Goal: Information Seeking & Learning: Learn about a topic

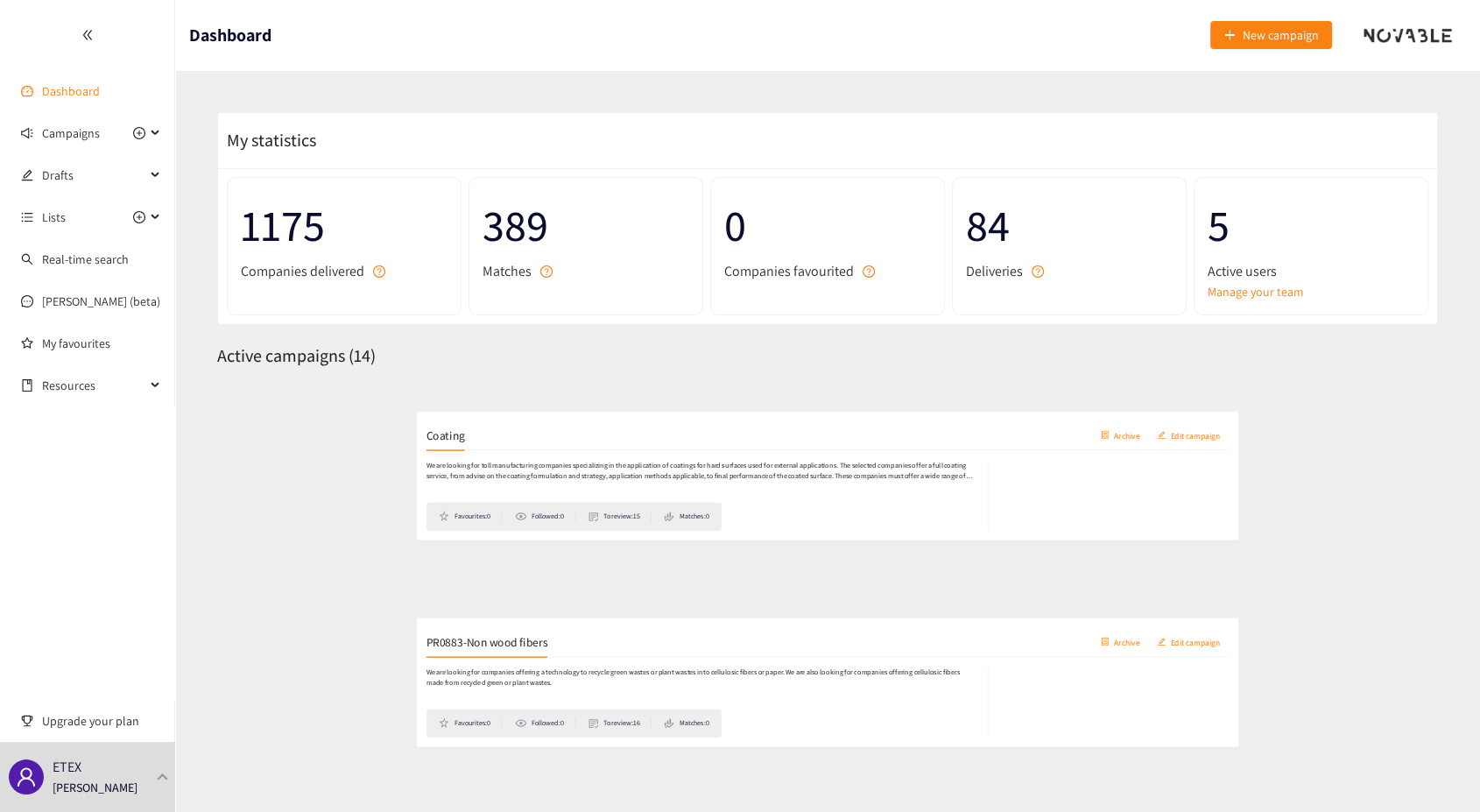
click at [54, 93] on link "Dashboard" at bounding box center [71, 91] width 58 height 15
click at [157, 135] on div "Campaigns" at bounding box center [87, 132] width 175 height 35
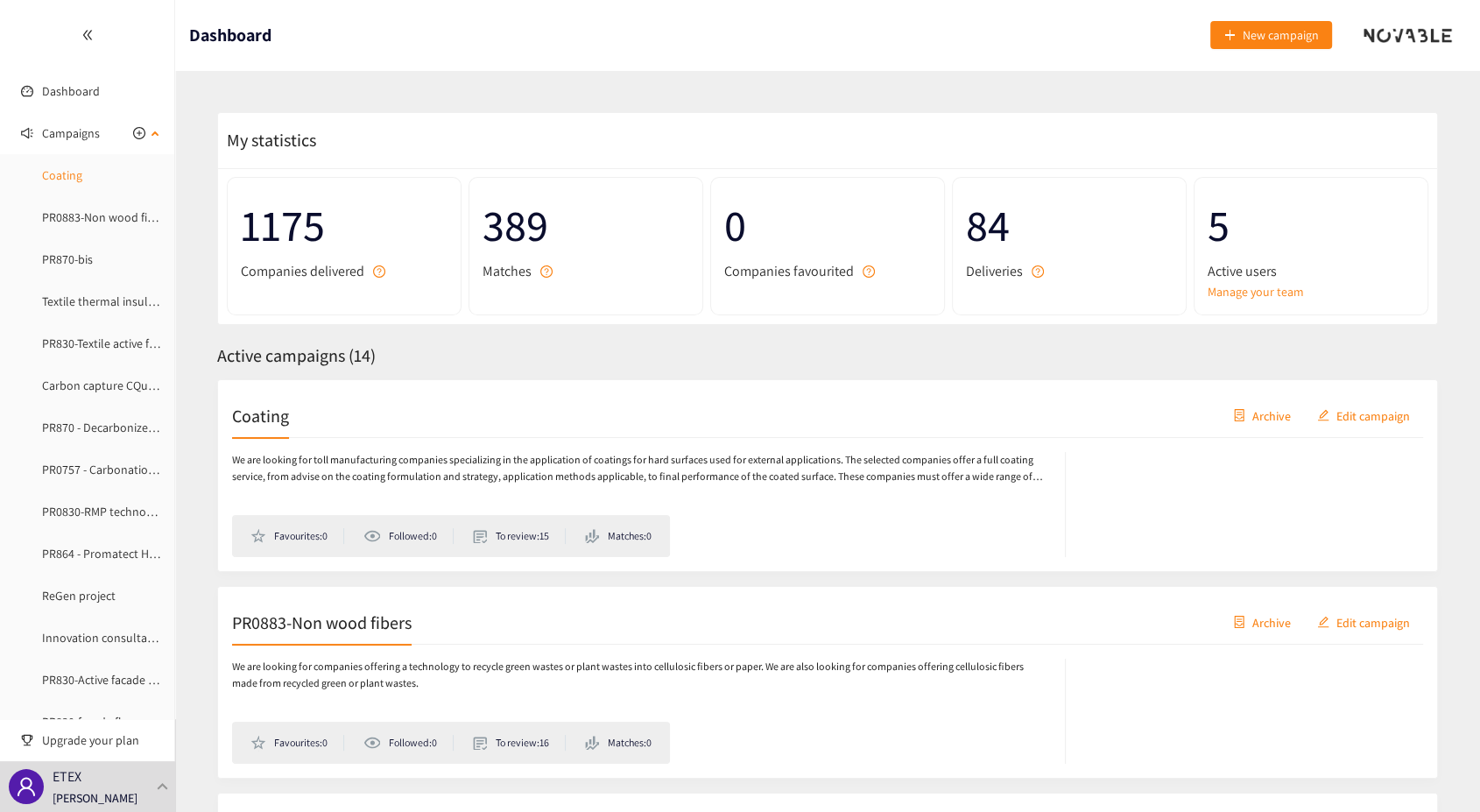
click at [68, 175] on link "Coating" at bounding box center [62, 174] width 40 height 15
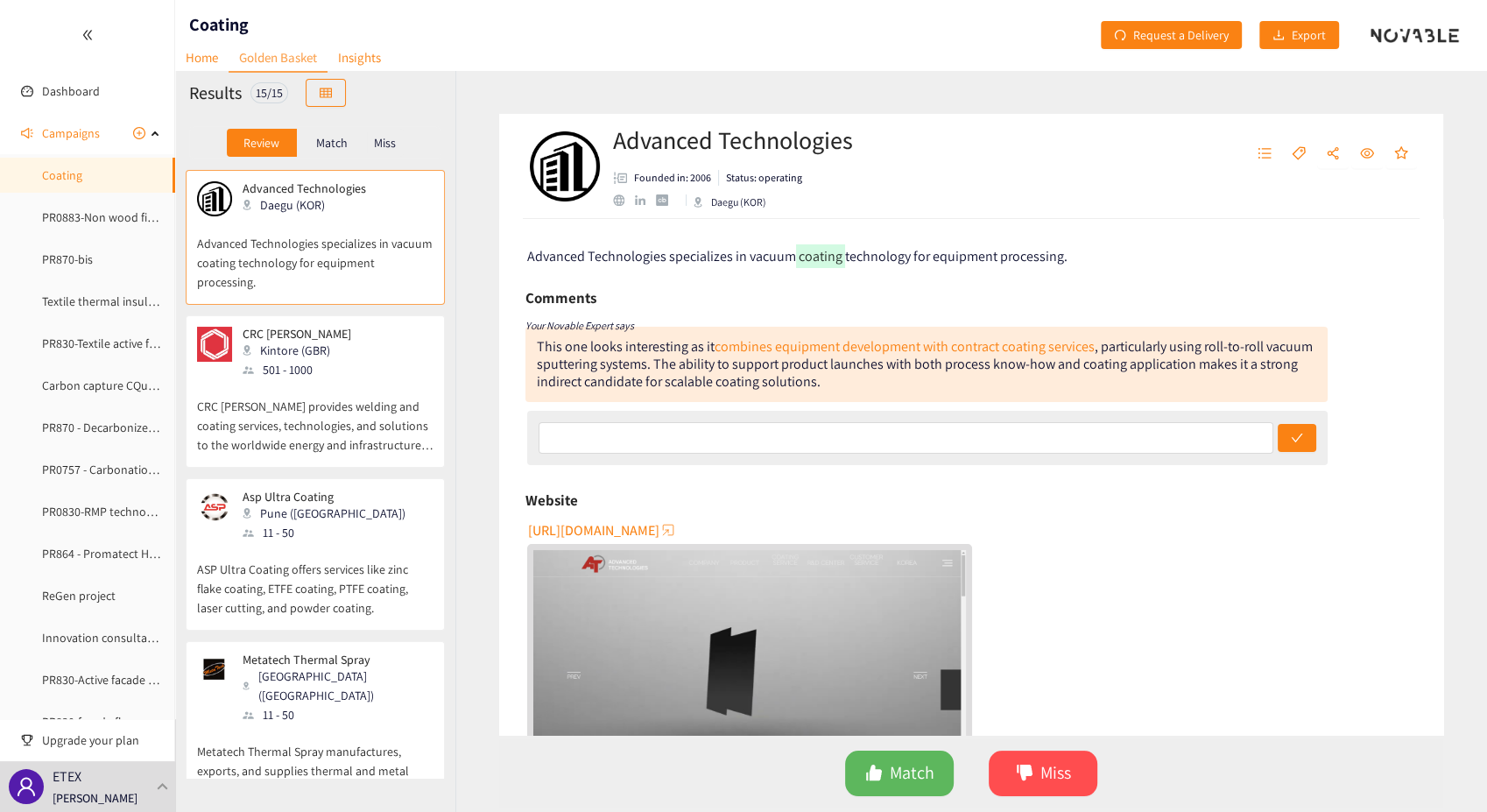
click at [340, 403] on p "CRC [PERSON_NAME] provides welding and coating services, technologies, and solu…" at bounding box center [315, 416] width 237 height 75
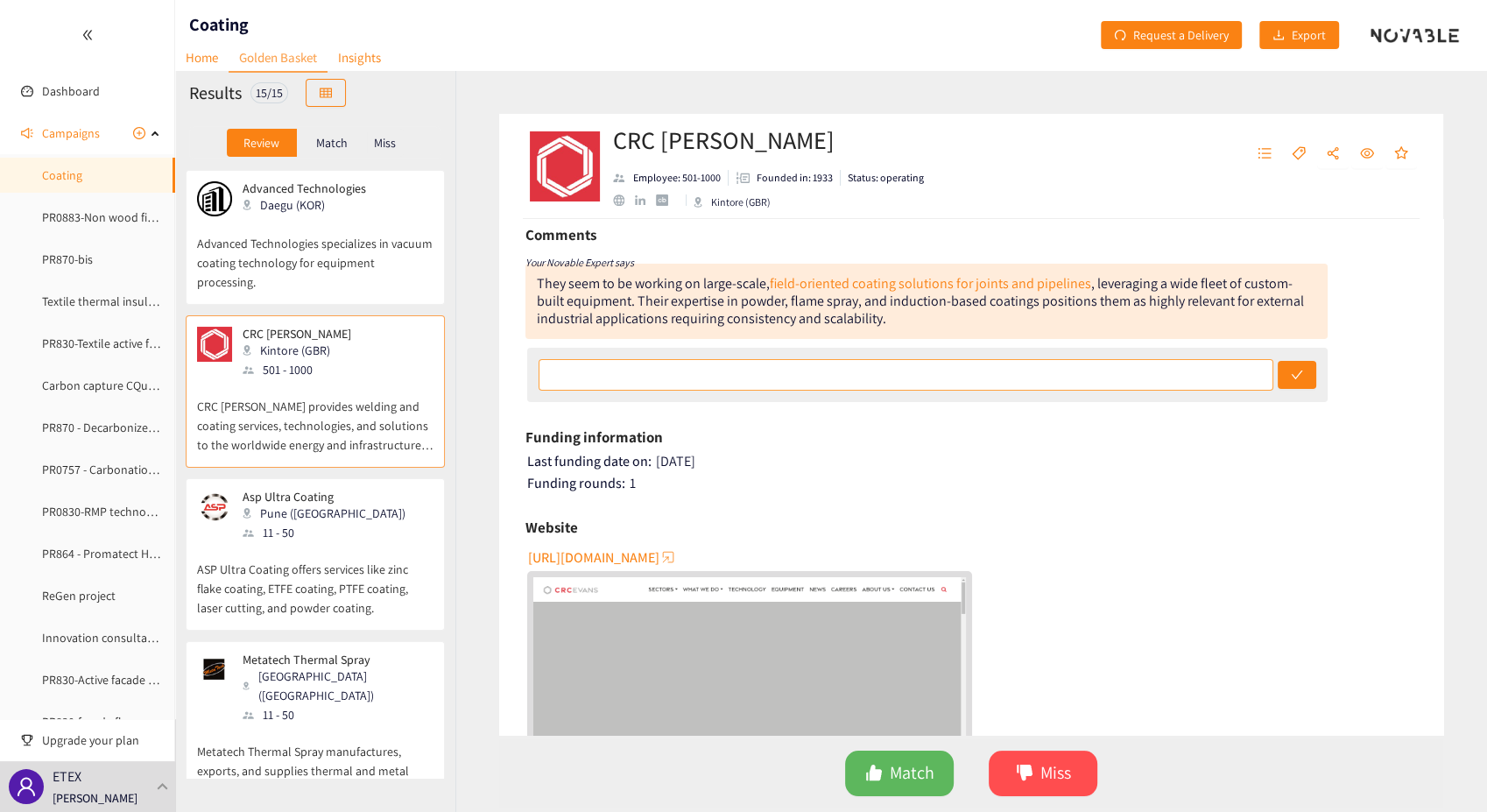
scroll to position [97, 0]
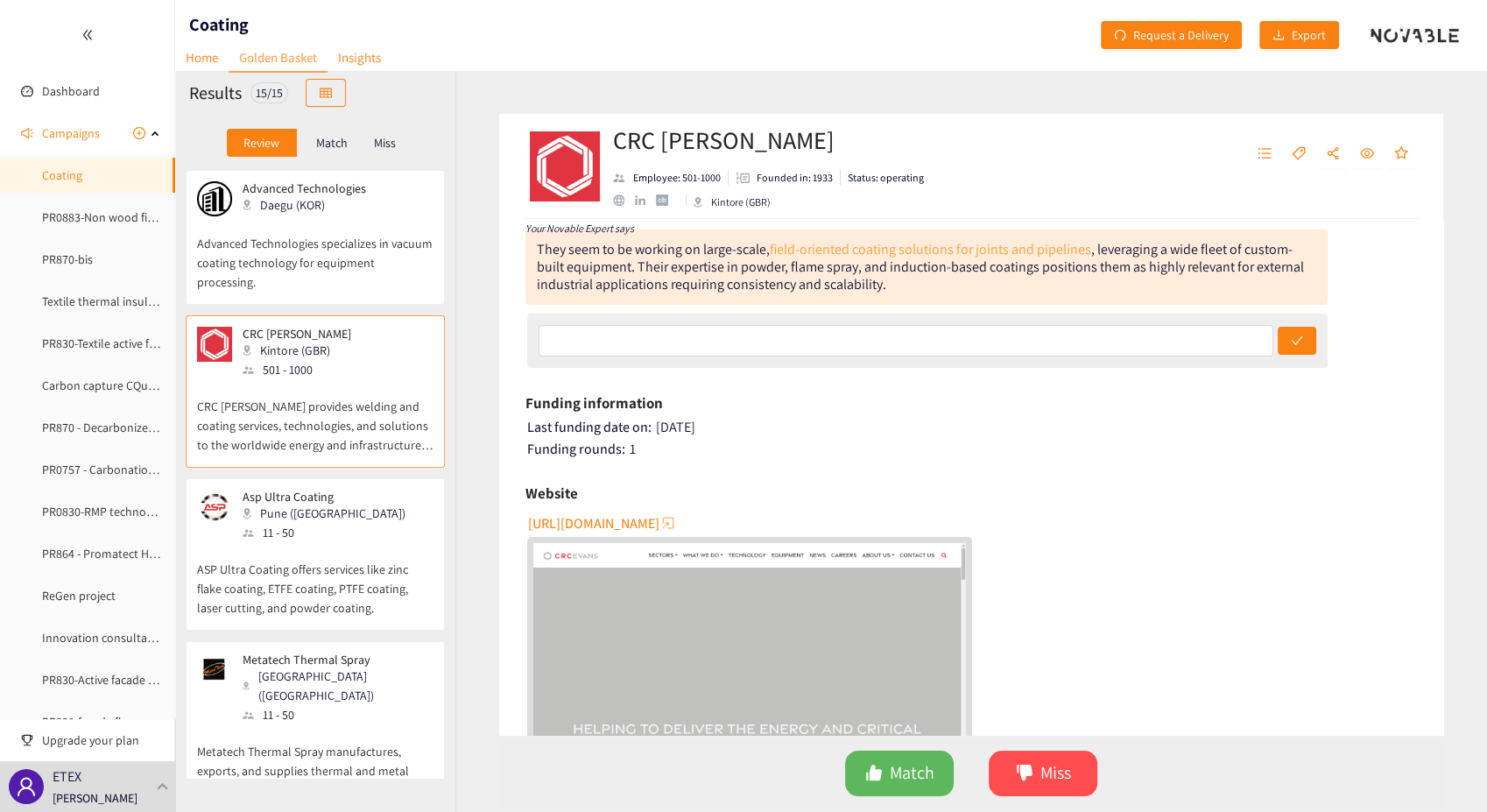
click at [898, 253] on link "field-oriented coating solutions for joints and pipelines" at bounding box center [931, 249] width 321 height 18
click at [1046, 769] on span "Miss" at bounding box center [1056, 773] width 31 height 27
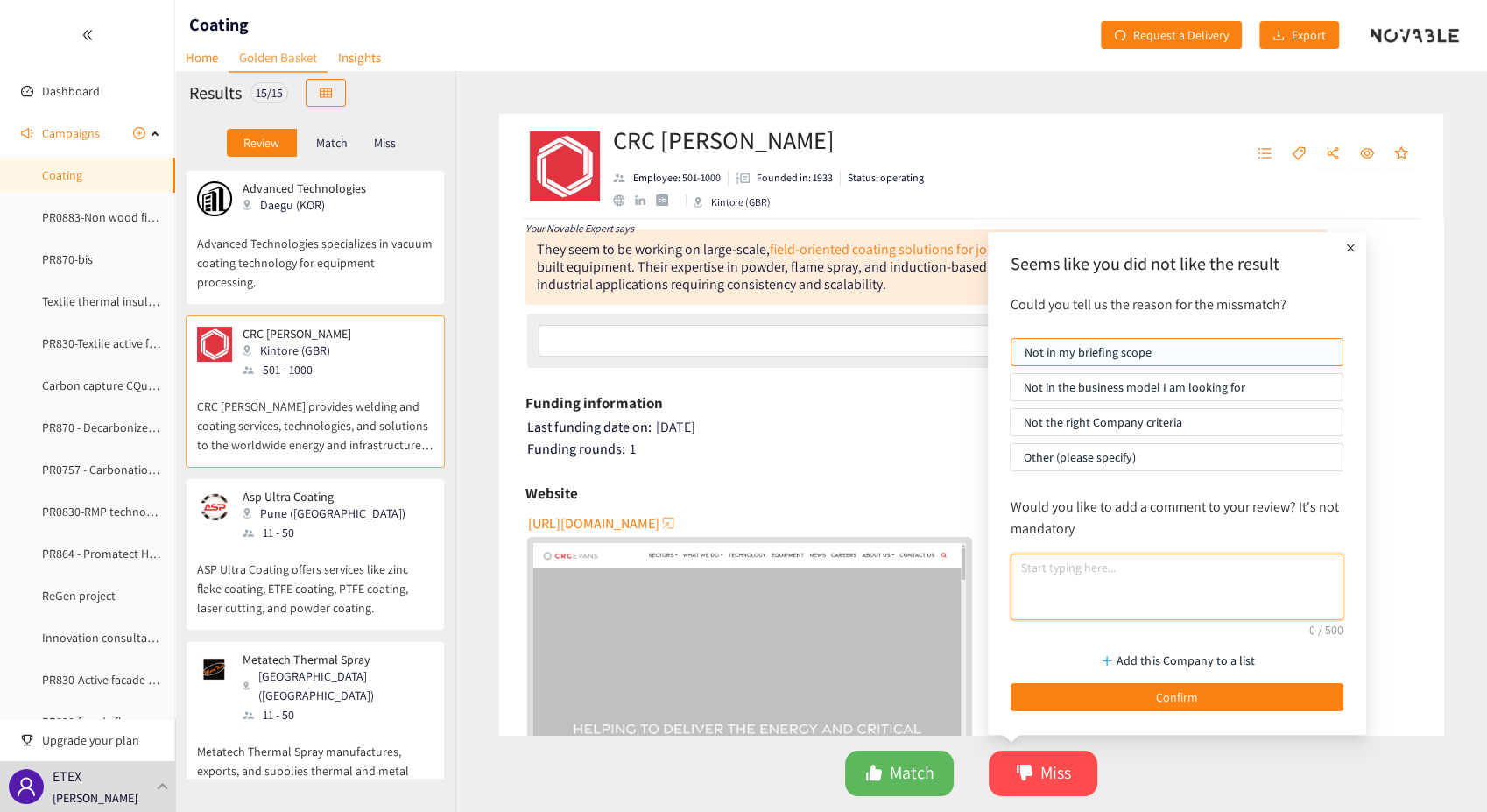
click at [1086, 569] on textarea at bounding box center [1177, 586] width 333 height 66
drag, startPoint x: 1147, startPoint y: 591, endPoint x: 1005, endPoint y: 560, distance: 145.3
click at [1006, 560] on div "Would you like to add a comment to your review? It's not mandatory We're lookin…" at bounding box center [1177, 558] width 350 height 142
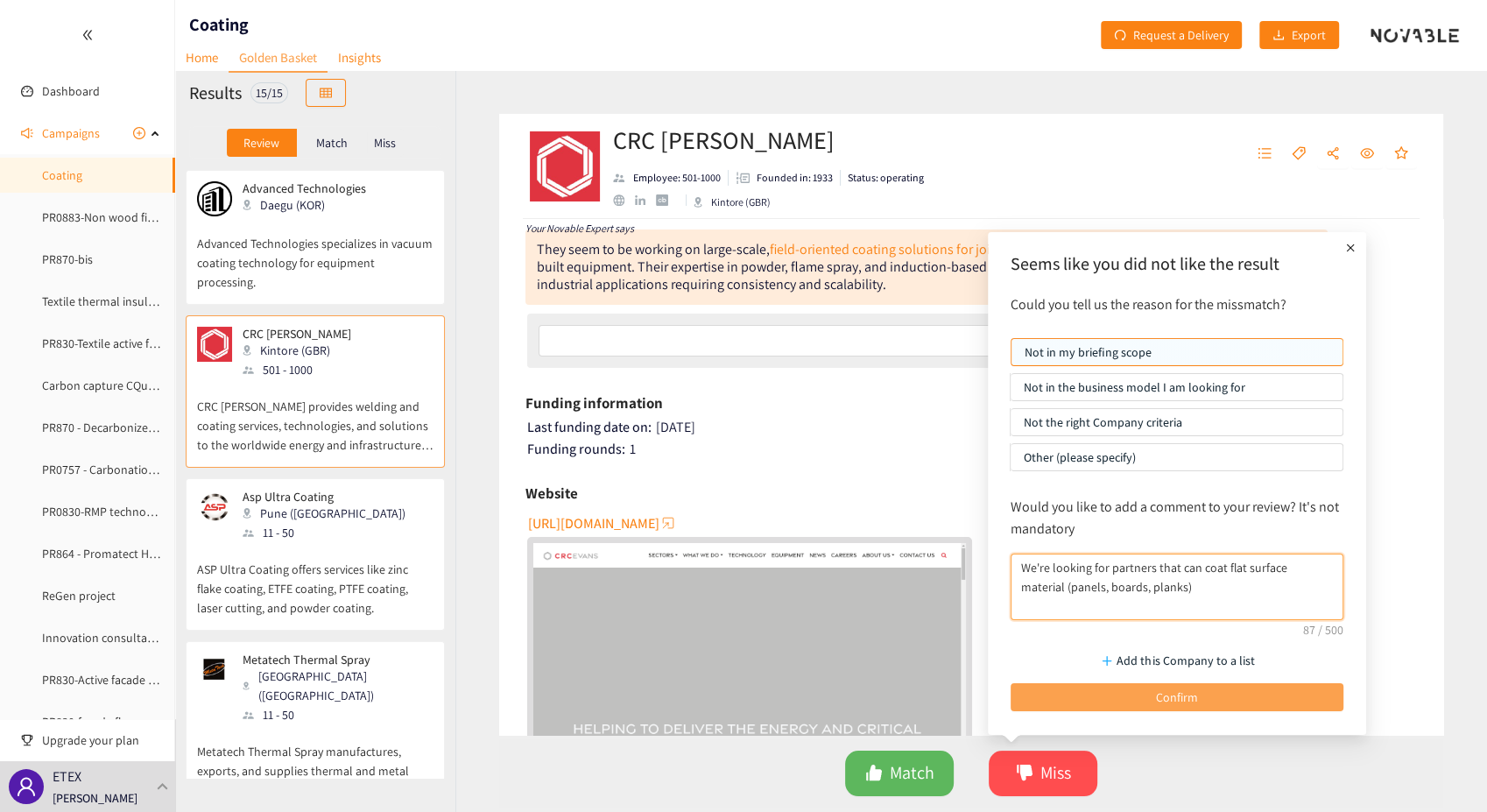
type textarea "We're looking for partners that can coat flat surface material (panels, boards,…"
drag, startPoint x: 1193, startPoint y: 699, endPoint x: 1183, endPoint y: 695, distance: 10.8
click at [1192, 699] on span "Confirm" at bounding box center [1177, 697] width 42 height 19
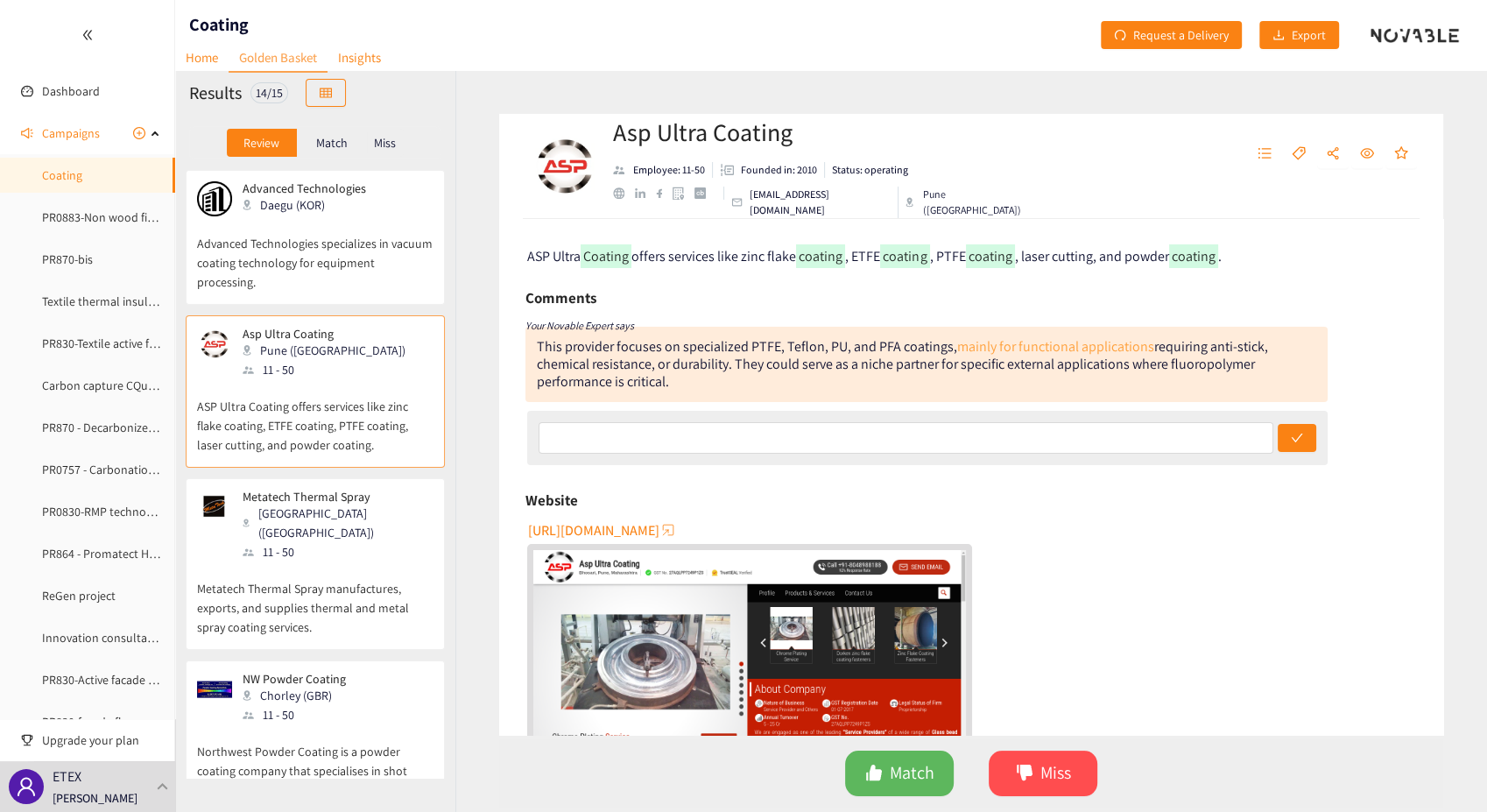
click at [1002, 351] on link "mainly for functional applications" at bounding box center [1055, 347] width 197 height 18
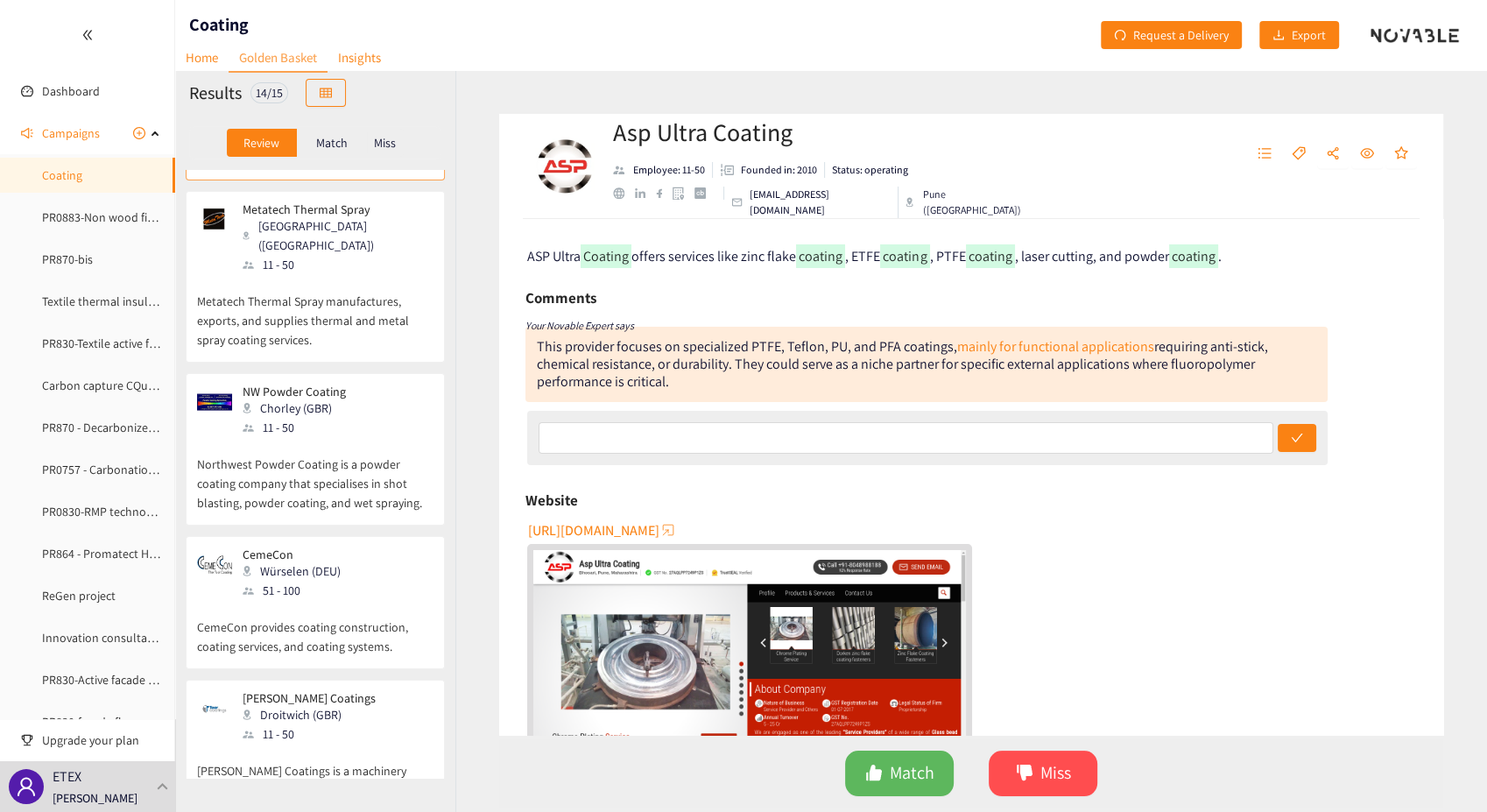
scroll to position [291, 0]
click at [337, 433] on p "Northwest Powder Coating is a powder coating company that specialises in shot b…" at bounding box center [315, 470] width 237 height 75
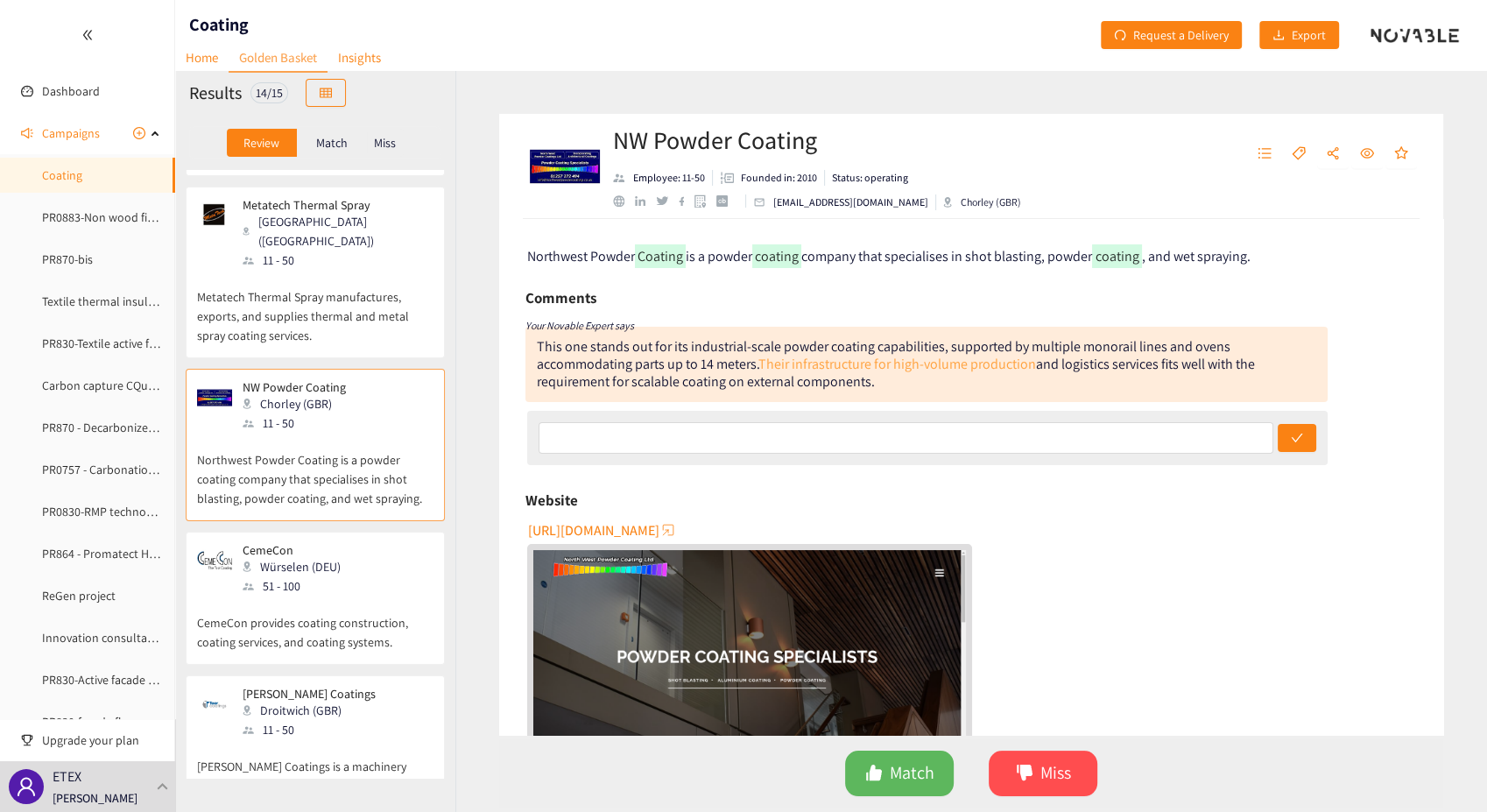
click at [935, 367] on link "Their infrastructure for high-volume production" at bounding box center [897, 364] width 278 height 18
